Goal: Task Accomplishment & Management: Complete application form

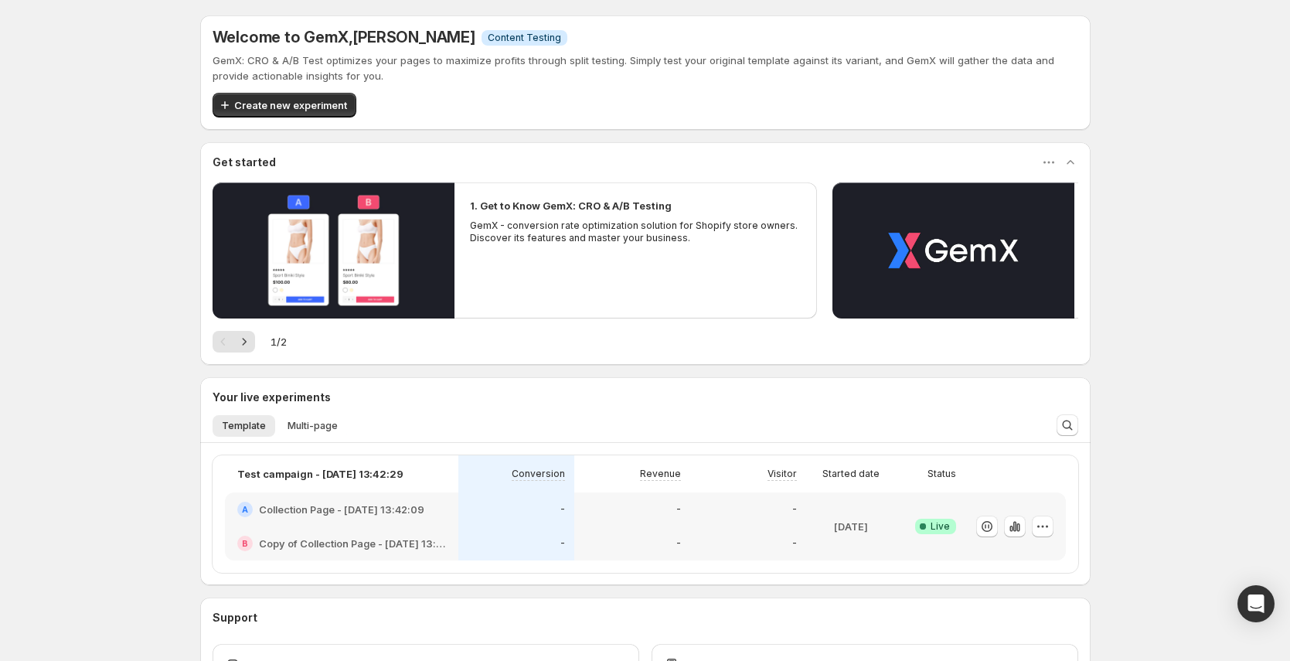
click at [186, 206] on div "Welcome to GemX , Hugh Le Info Content Testing GemX: CRO & A/B Test optimizes y…" at bounding box center [646, 390] width 928 height 780
click at [112, 420] on div "Welcome to GemX , Hugh Le Info Content Testing GemX: CRO & A/B Test optimizes y…" at bounding box center [645, 390] width 1290 height 780
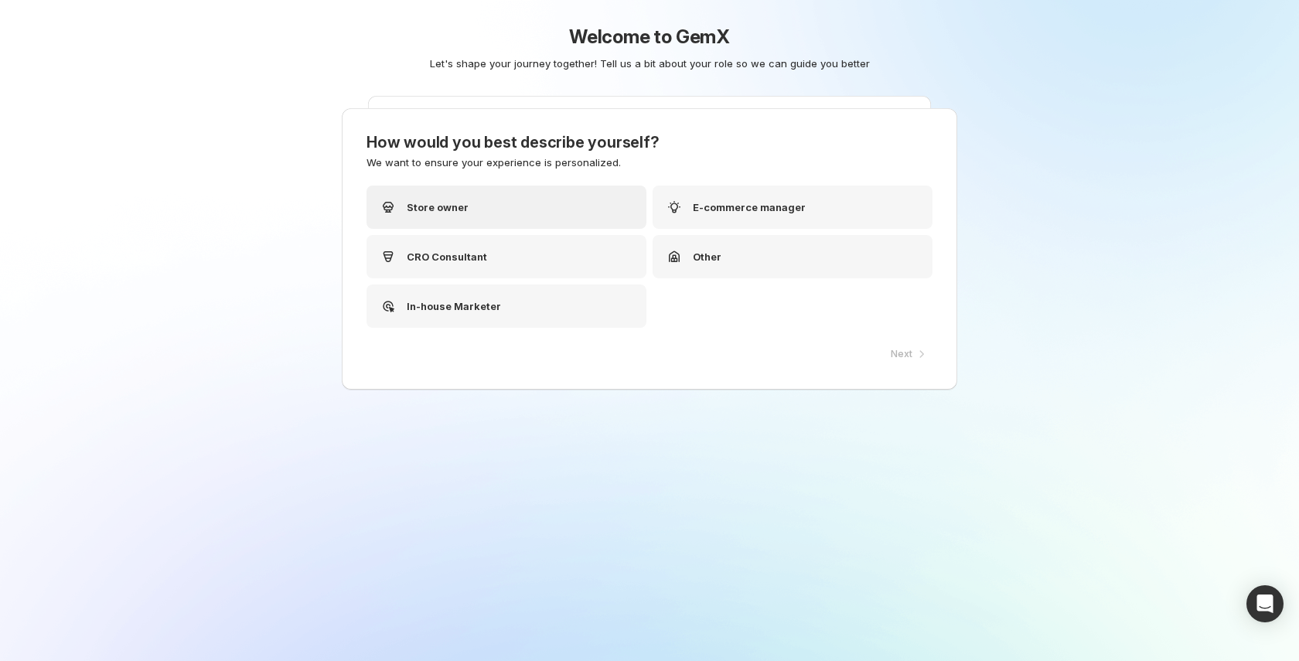
click at [533, 192] on div "Store owner" at bounding box center [506, 207] width 280 height 43
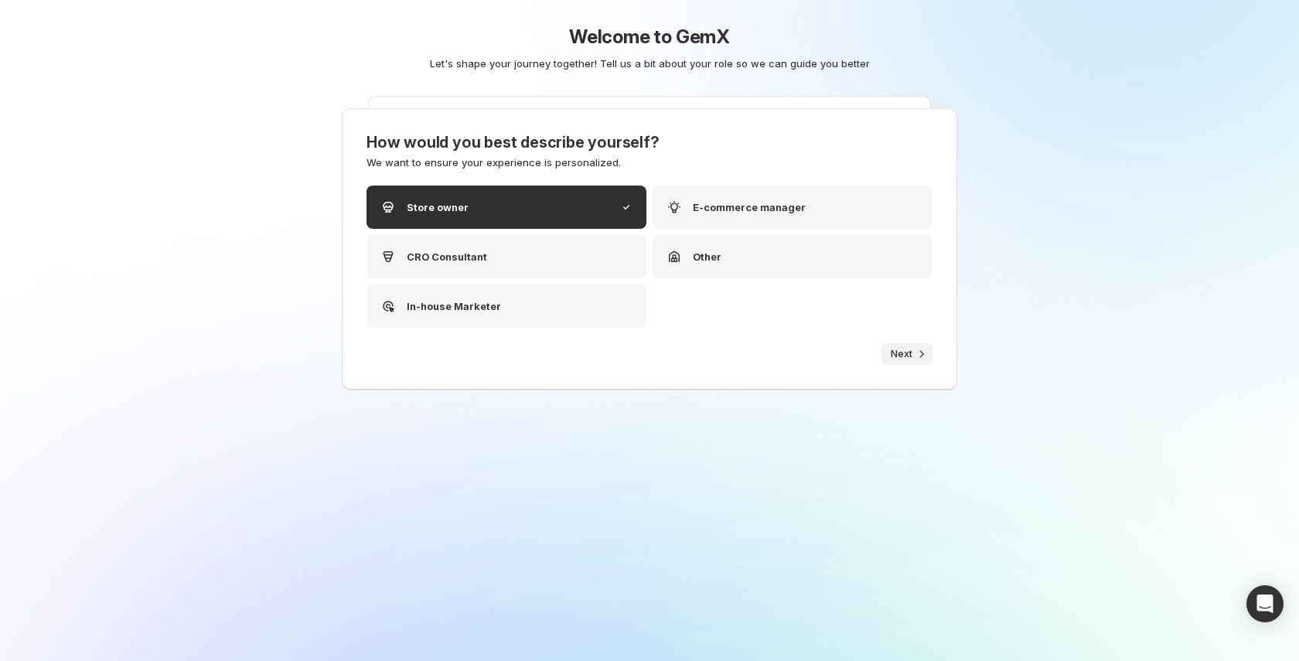
click at [915, 349] on icon "button" at bounding box center [921, 353] width 15 height 15
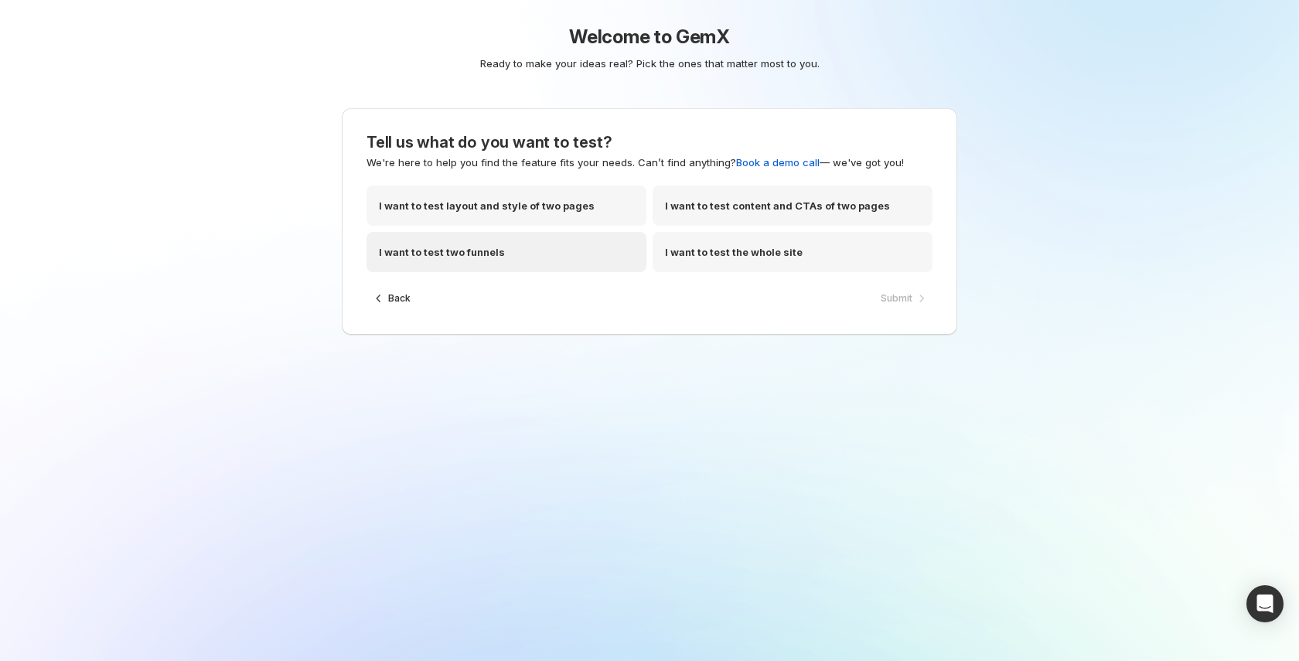
click at [499, 261] on div "I want to test two funnels" at bounding box center [506, 252] width 280 height 40
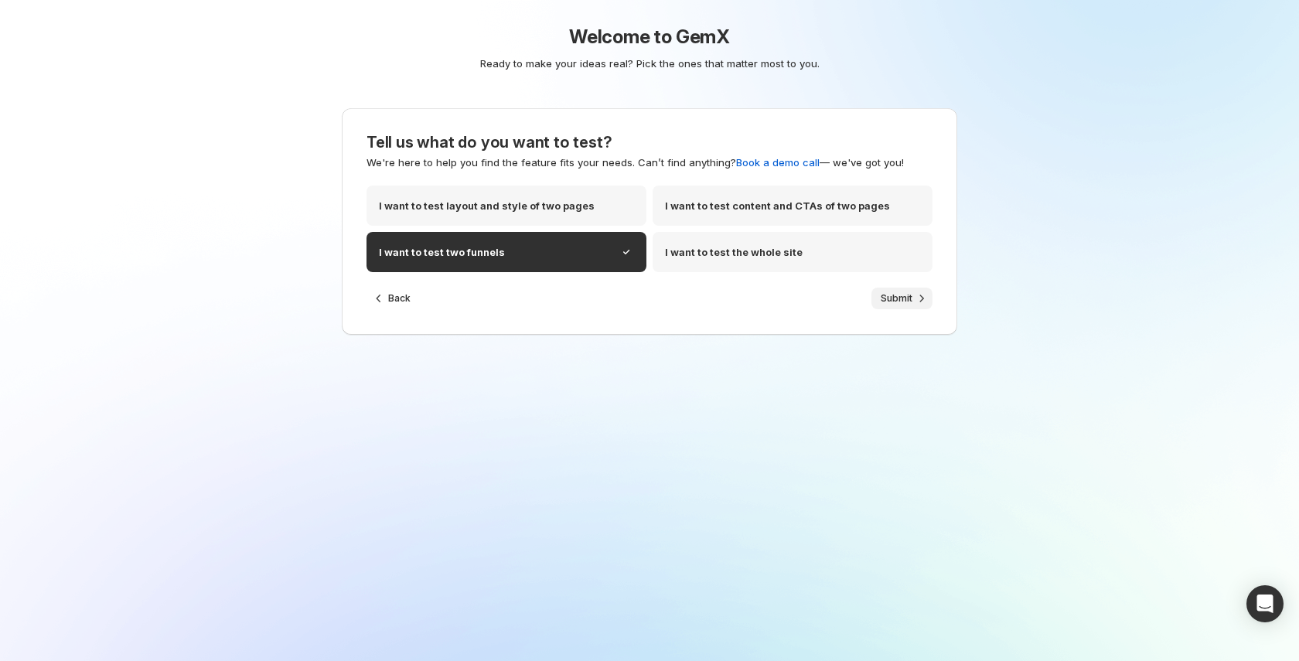
click at [905, 303] on span "Submit" at bounding box center [897, 298] width 32 height 12
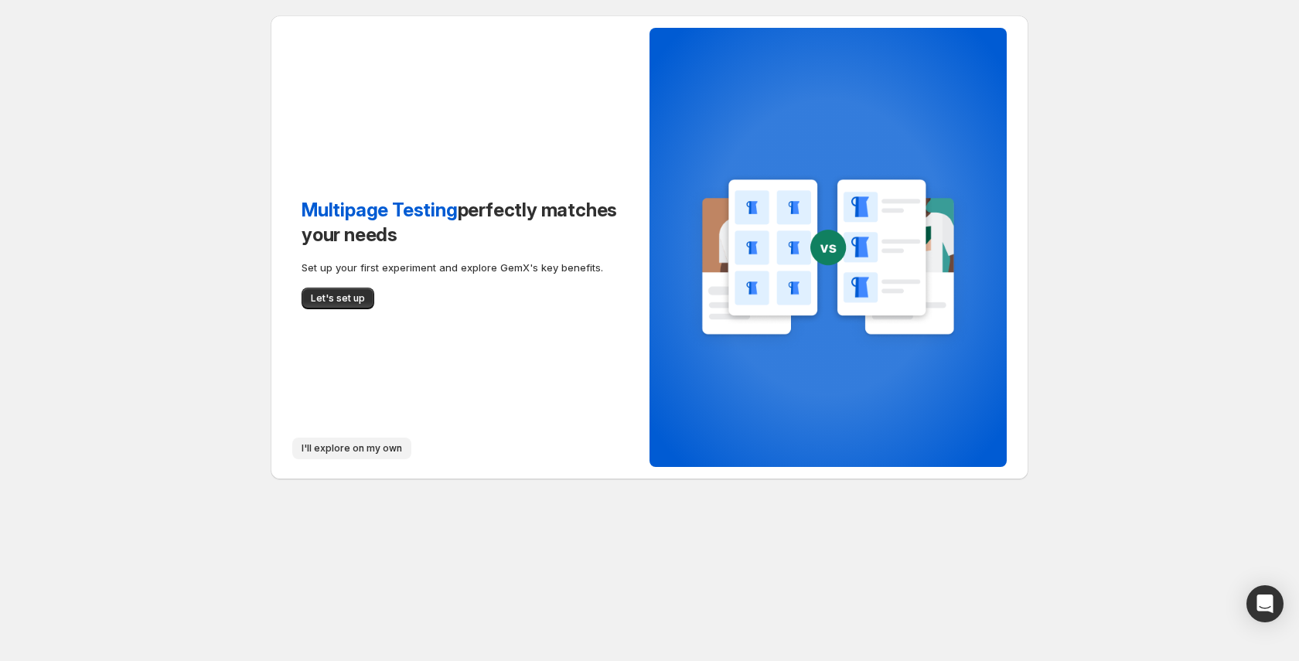
click at [376, 446] on span "I'll explore on my own" at bounding box center [352, 448] width 101 height 12
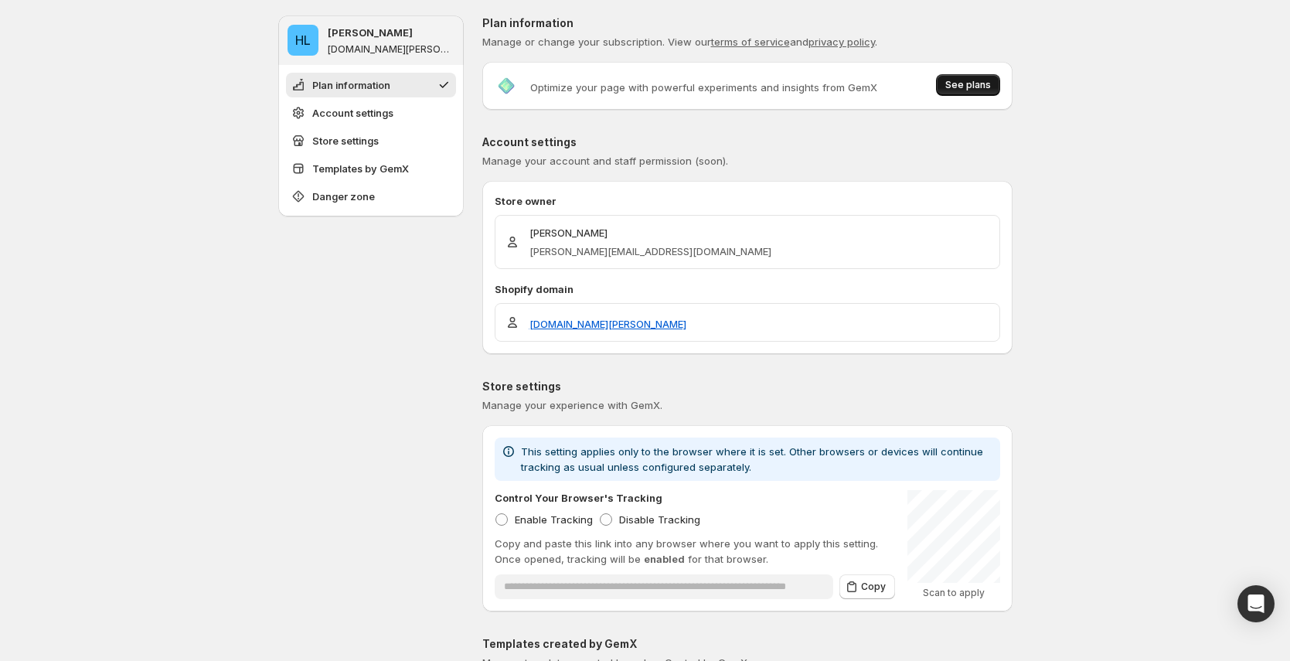
click at [969, 80] on span "See plans" at bounding box center [969, 85] width 46 height 12
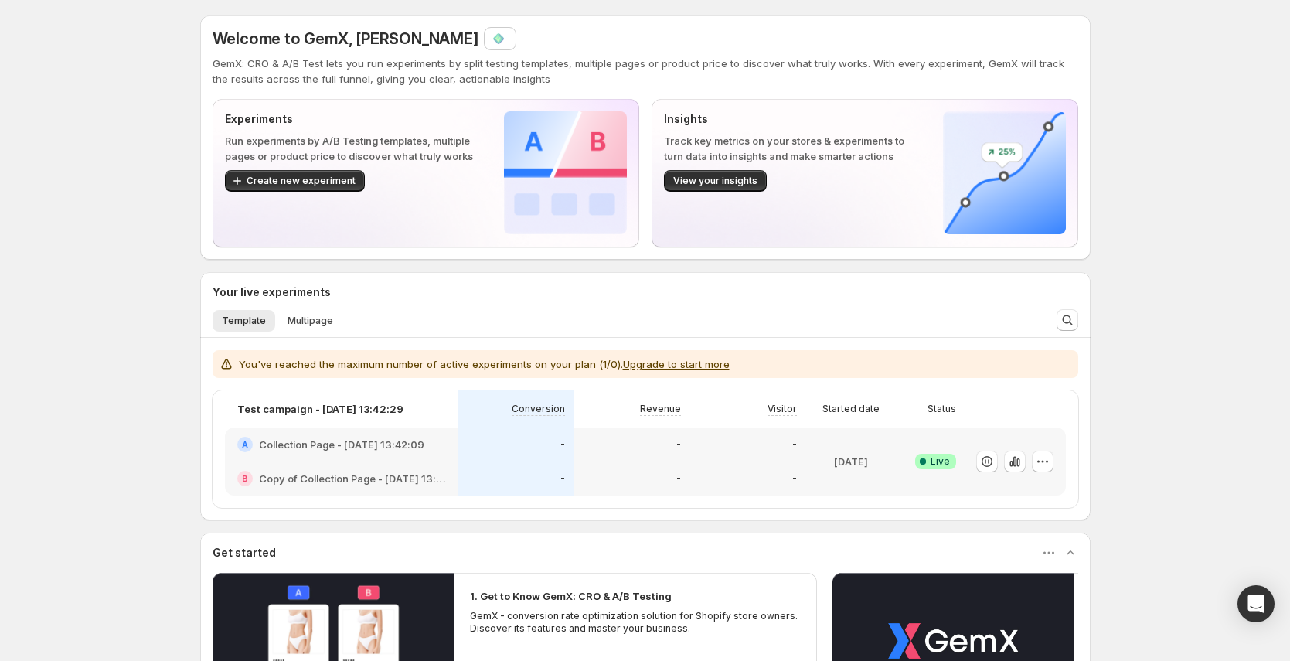
click at [313, 307] on div "Template Multipage More views Template Multipage More views" at bounding box center [623, 320] width 841 height 34
click at [316, 316] on span "Multipage" at bounding box center [311, 321] width 46 height 12
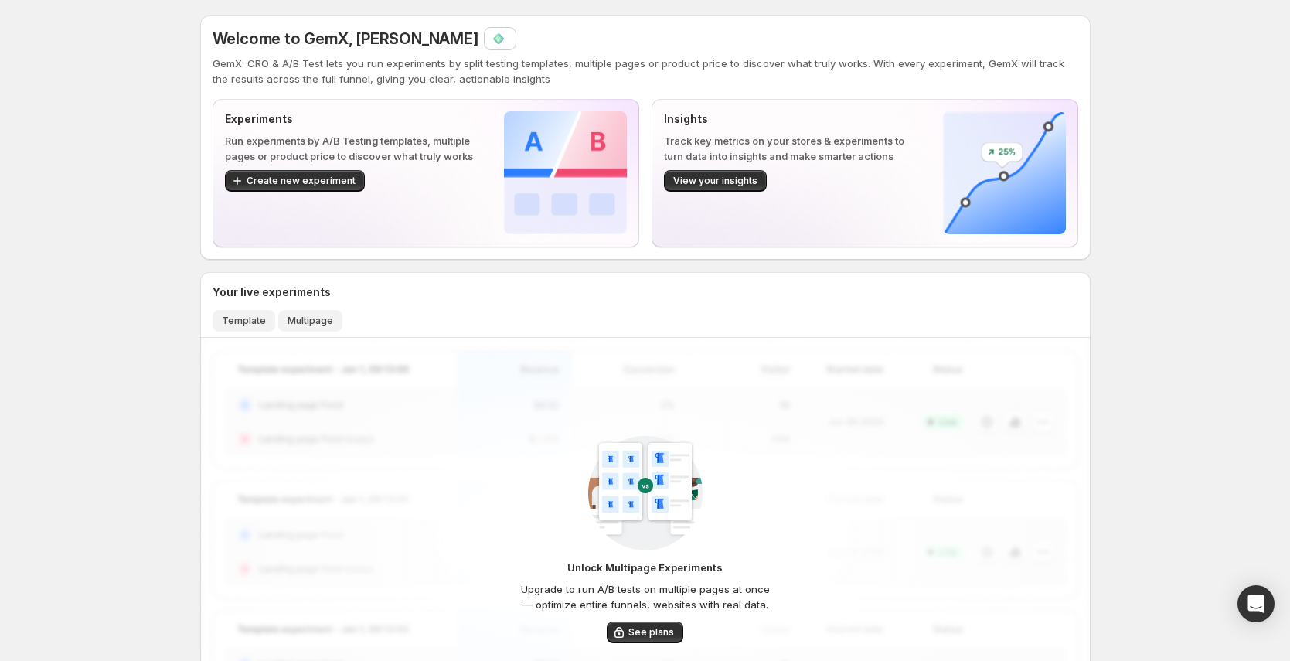
click at [248, 322] on span "Template" at bounding box center [244, 321] width 44 height 12
